Goal: Task Accomplishment & Management: Manage account settings

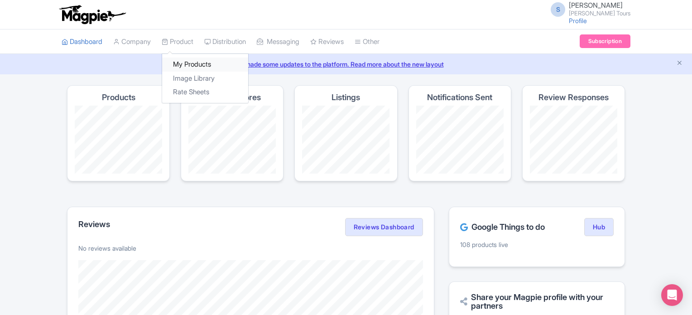
click at [180, 61] on link "My Products" at bounding box center [205, 65] width 86 height 14
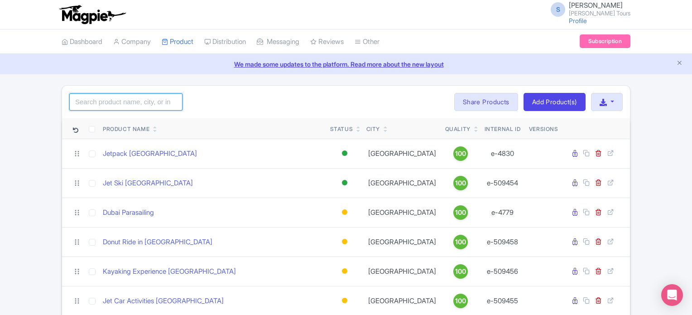
click at [150, 100] on input "search" at bounding box center [125, 101] width 113 height 17
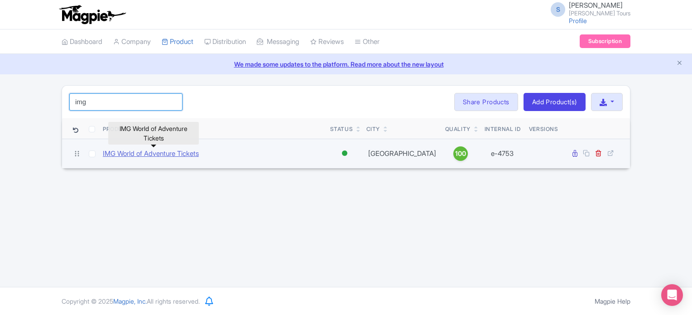
type input "img"
click at [178, 155] on link "IMG World of Adventure Tickets" at bounding box center [151, 154] width 96 height 10
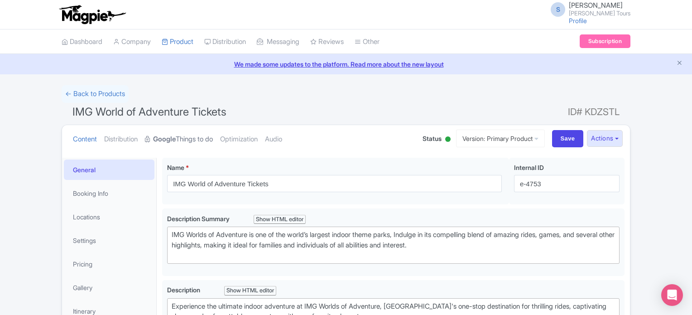
click at [199, 140] on link "Google Things to do" at bounding box center [179, 139] width 68 height 29
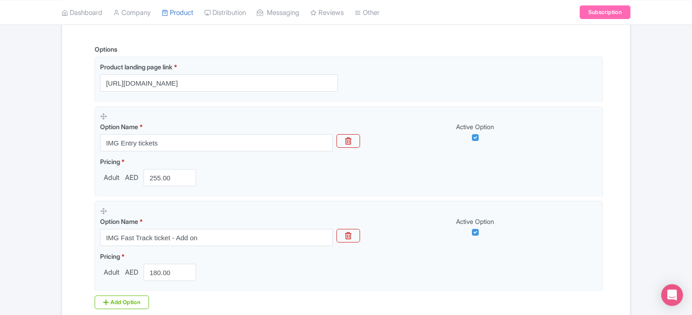
scroll to position [272, 0]
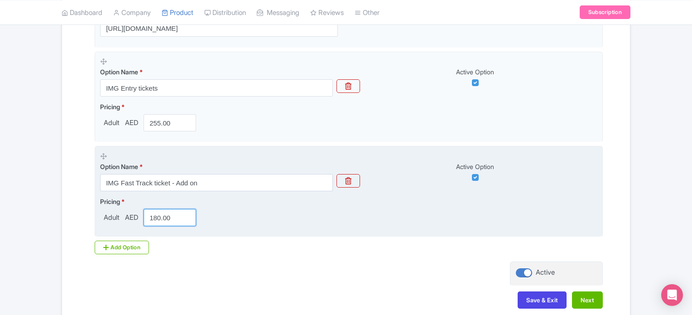
click at [166, 217] on input "180.00" at bounding box center [170, 217] width 53 height 17
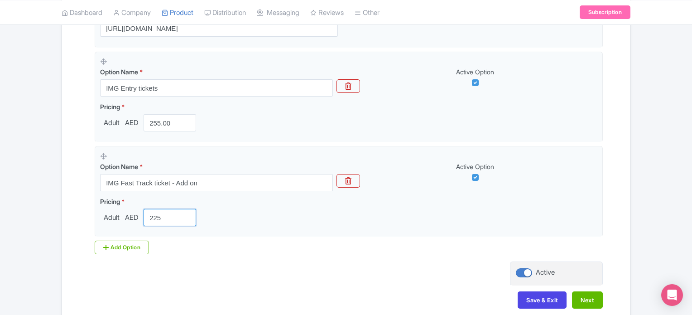
type input "225"
click at [328, 273] on div "Name & Price Locations Description & Reviews Images & Categories Complete IMG W…" at bounding box center [345, 104] width 557 height 426
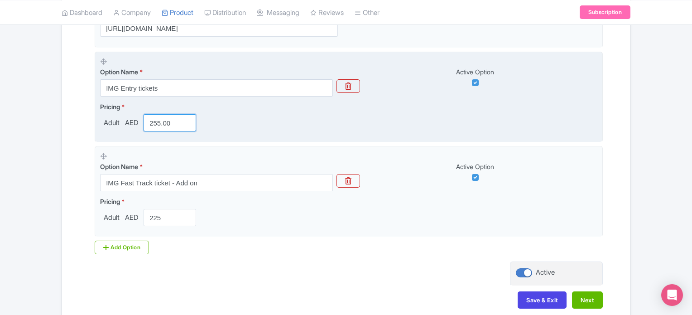
click at [155, 120] on input "255.00" at bounding box center [170, 122] width 53 height 17
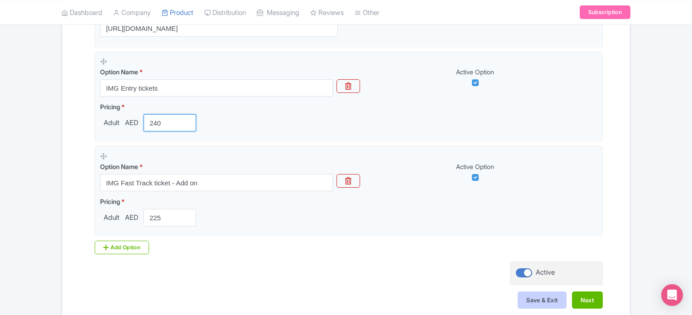
type input "240"
click at [547, 303] on button "Save & Exit" at bounding box center [542, 299] width 49 height 17
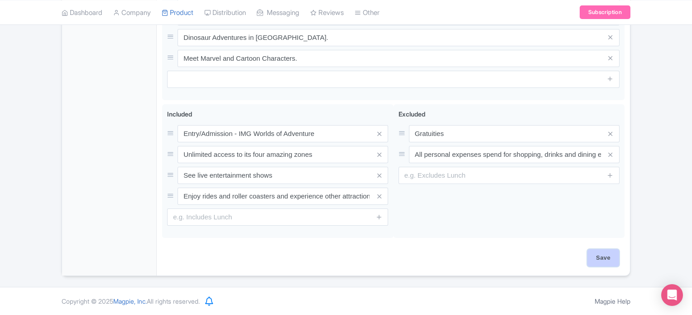
click at [608, 255] on input "Save" at bounding box center [604, 257] width 32 height 17
type input "Saving..."
